Goal: Task Accomplishment & Management: Manage account settings

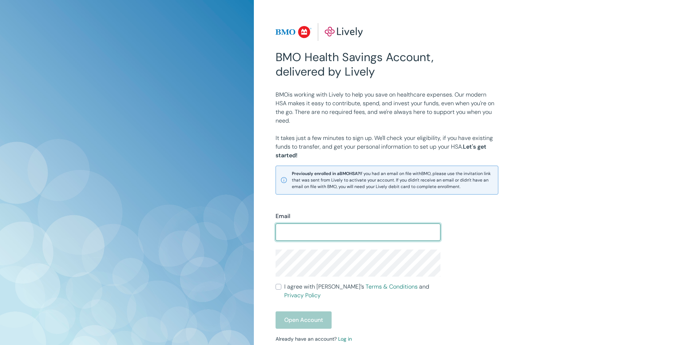
click at [298, 31] on img at bounding box center [318, 32] width 87 height 18
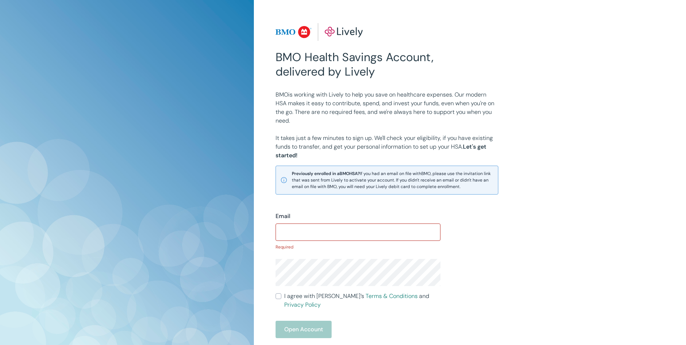
scroll to position [78, 0]
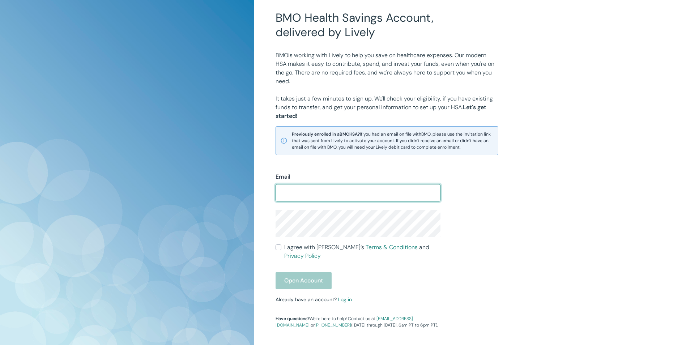
scroll to position [69, 0]
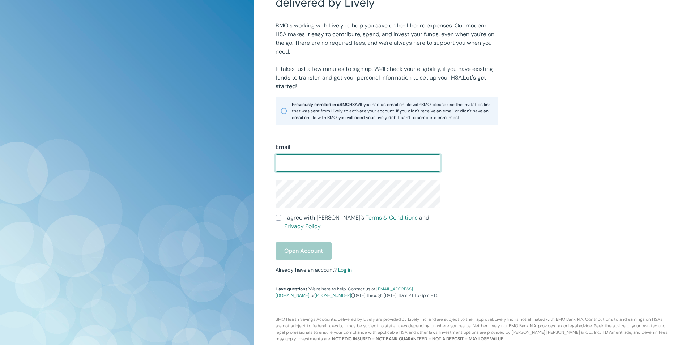
click at [344, 264] on div "Email ​ I agree with Lively’s Terms & Conditions and Privacy Policy Open Accoun…" at bounding box center [353, 216] width 173 height 164
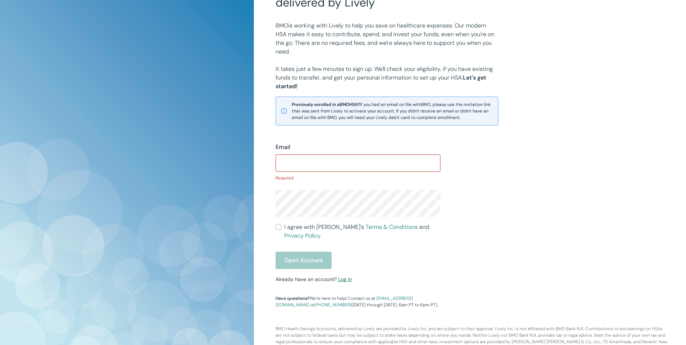
click at [348, 276] on link "Log in" at bounding box center [345, 279] width 14 height 7
